Goal: Find contact information: Find contact information

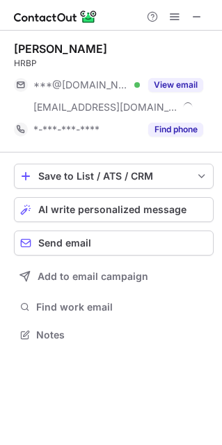
scroll to position [325, 222]
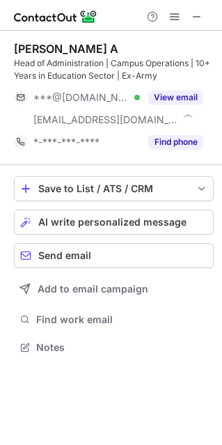
scroll to position [337, 222]
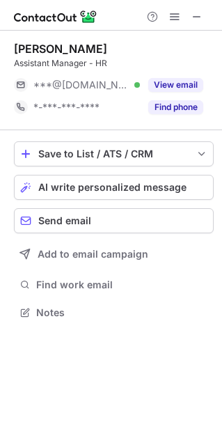
scroll to position [7, 7]
click at [213, 14] on div "Help & Support" at bounding box center [111, 15] width 222 height 31
click at [200, 14] on span at bounding box center [197, 16] width 11 height 11
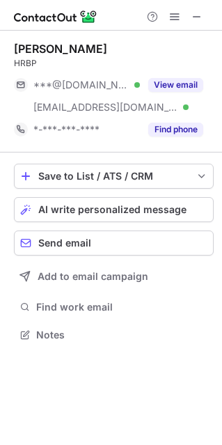
scroll to position [325, 222]
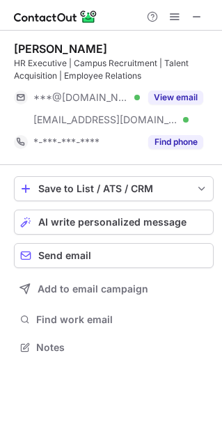
scroll to position [337, 222]
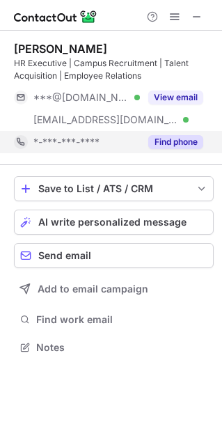
click at [180, 135] on button "Find phone" at bounding box center [175, 142] width 55 height 14
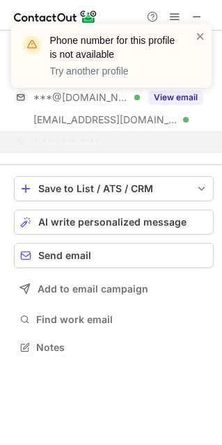
click at [208, 43] on div "Phone number for this profile is not available Try another profile" at bounding box center [111, 56] width 201 height 64
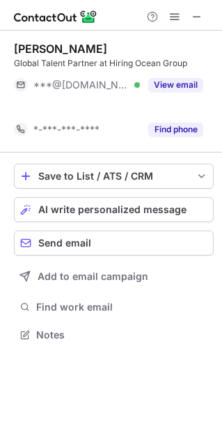
scroll to position [302, 222]
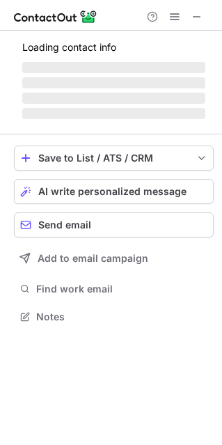
scroll to position [337, 222]
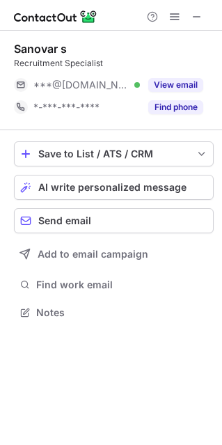
scroll to position [7, 7]
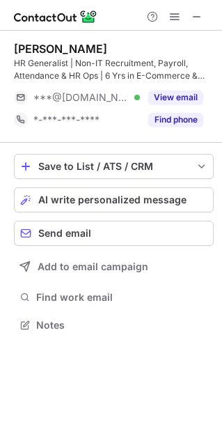
scroll to position [315, 222]
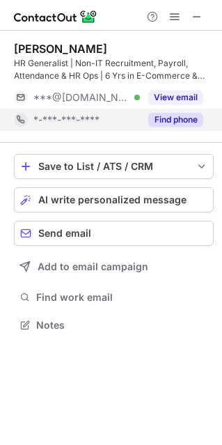
click at [189, 118] on button "Find phone" at bounding box center [175, 120] width 55 height 14
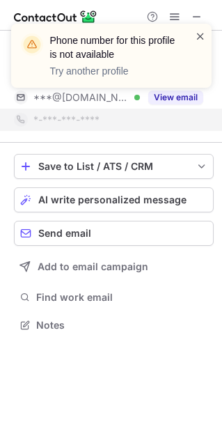
click at [202, 40] on span at bounding box center [200, 36] width 11 height 14
